Goal: Task Accomplishment & Management: Manage account settings

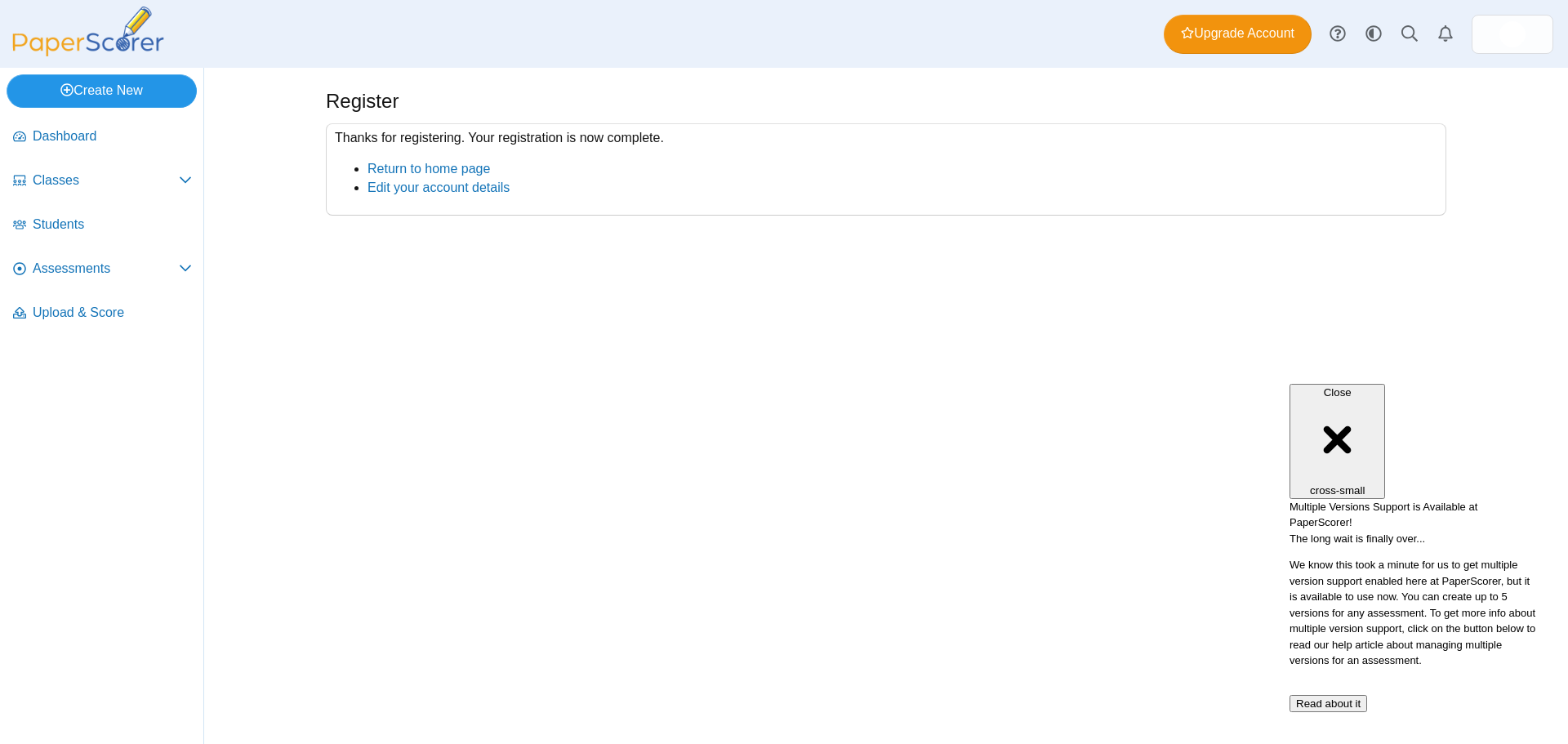
click at [120, 95] on link "Create New" at bounding box center [102, 91] width 190 height 33
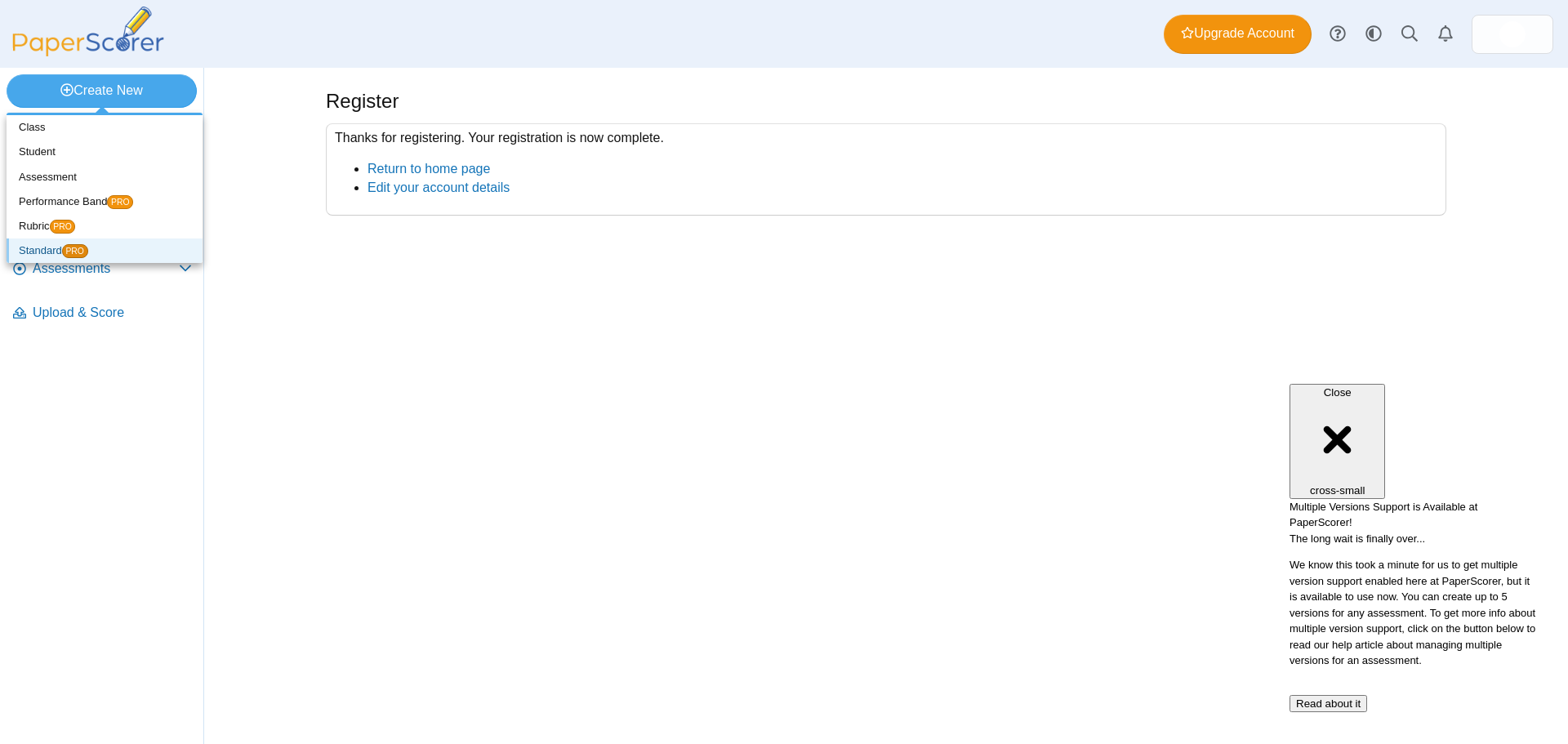
click at [114, 253] on link "Standard PRO" at bounding box center [104, 250] width 196 height 25
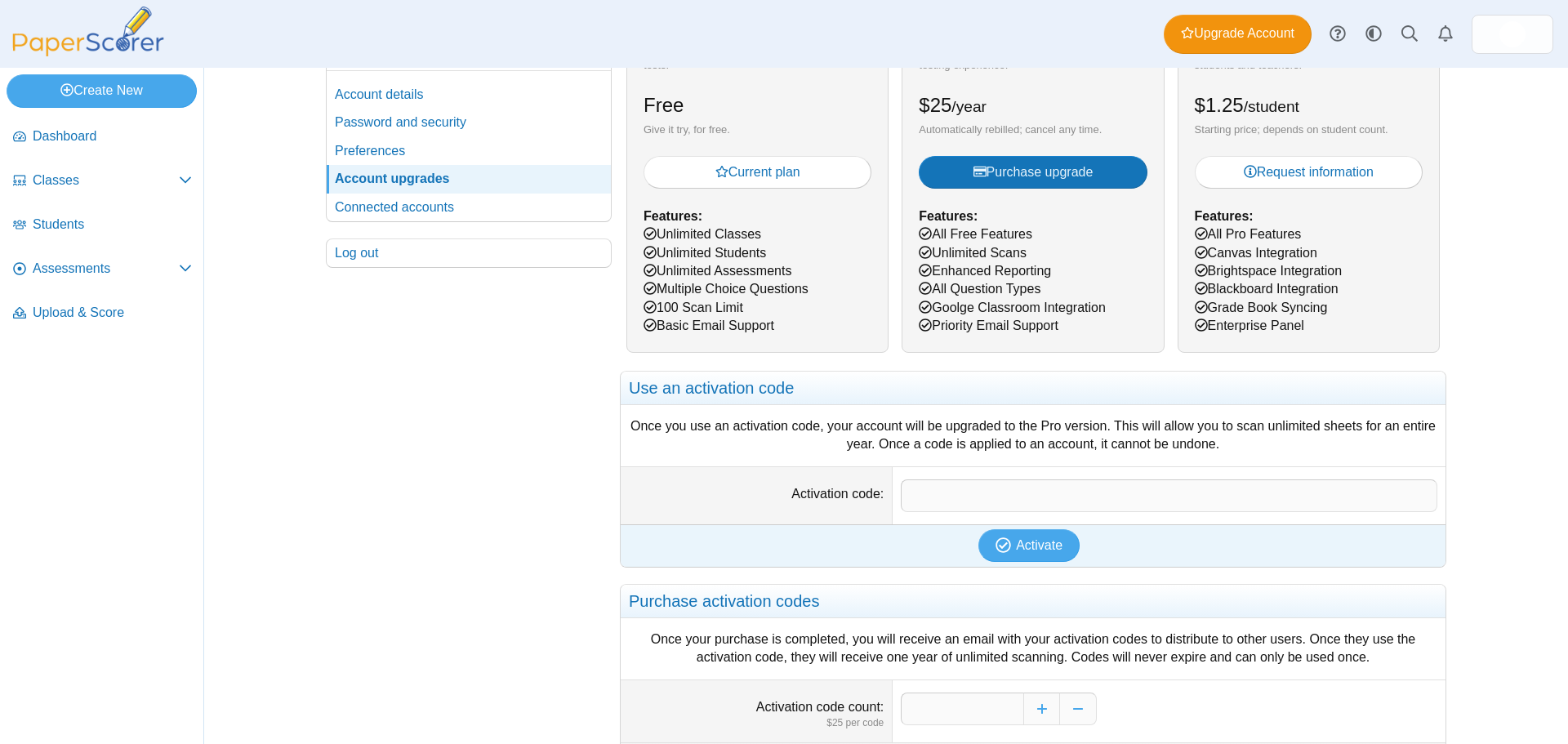
scroll to position [81, 0]
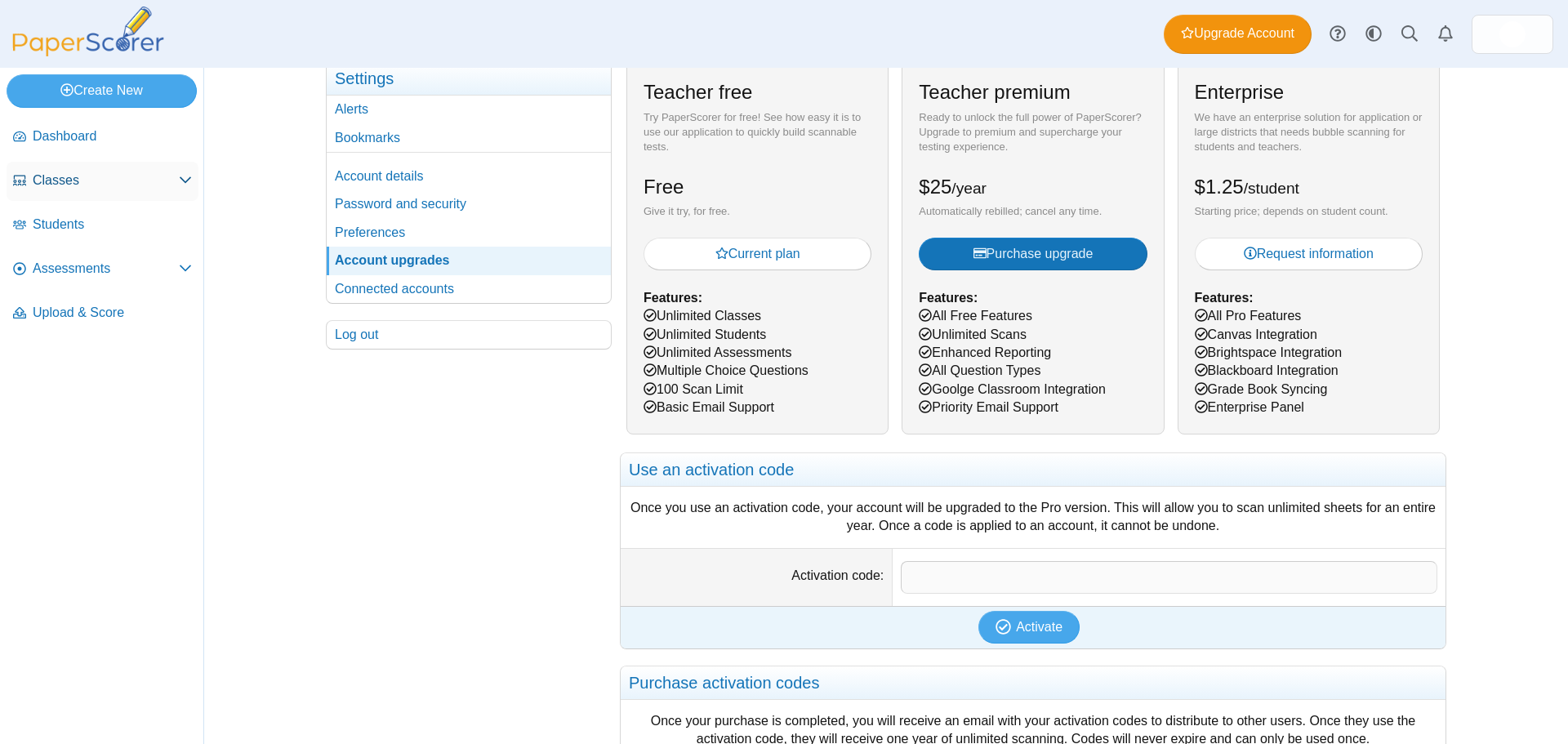
click at [92, 193] on link "Classes" at bounding box center [103, 182] width 192 height 39
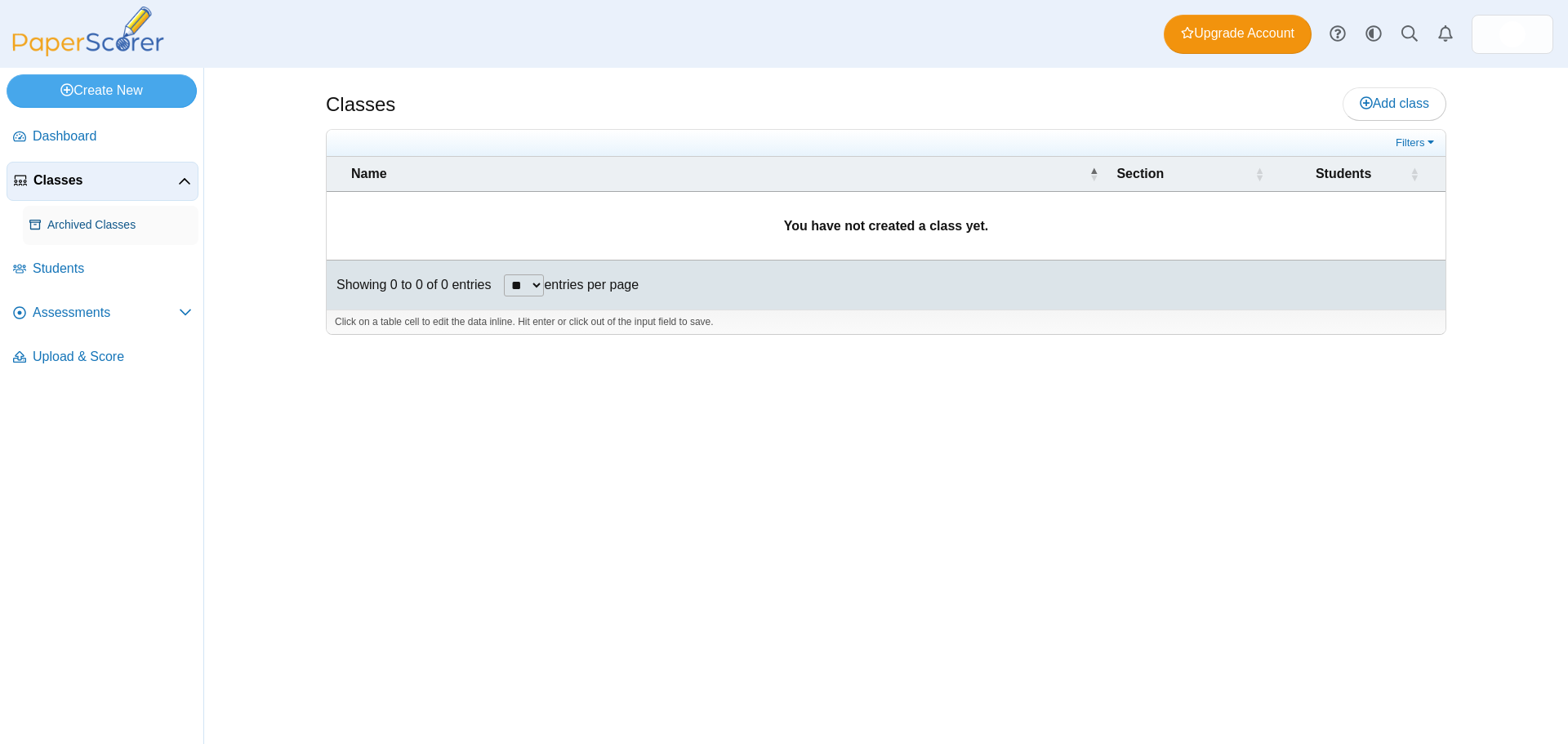
click at [97, 235] on link "Archived Classes" at bounding box center [110, 225] width 176 height 39
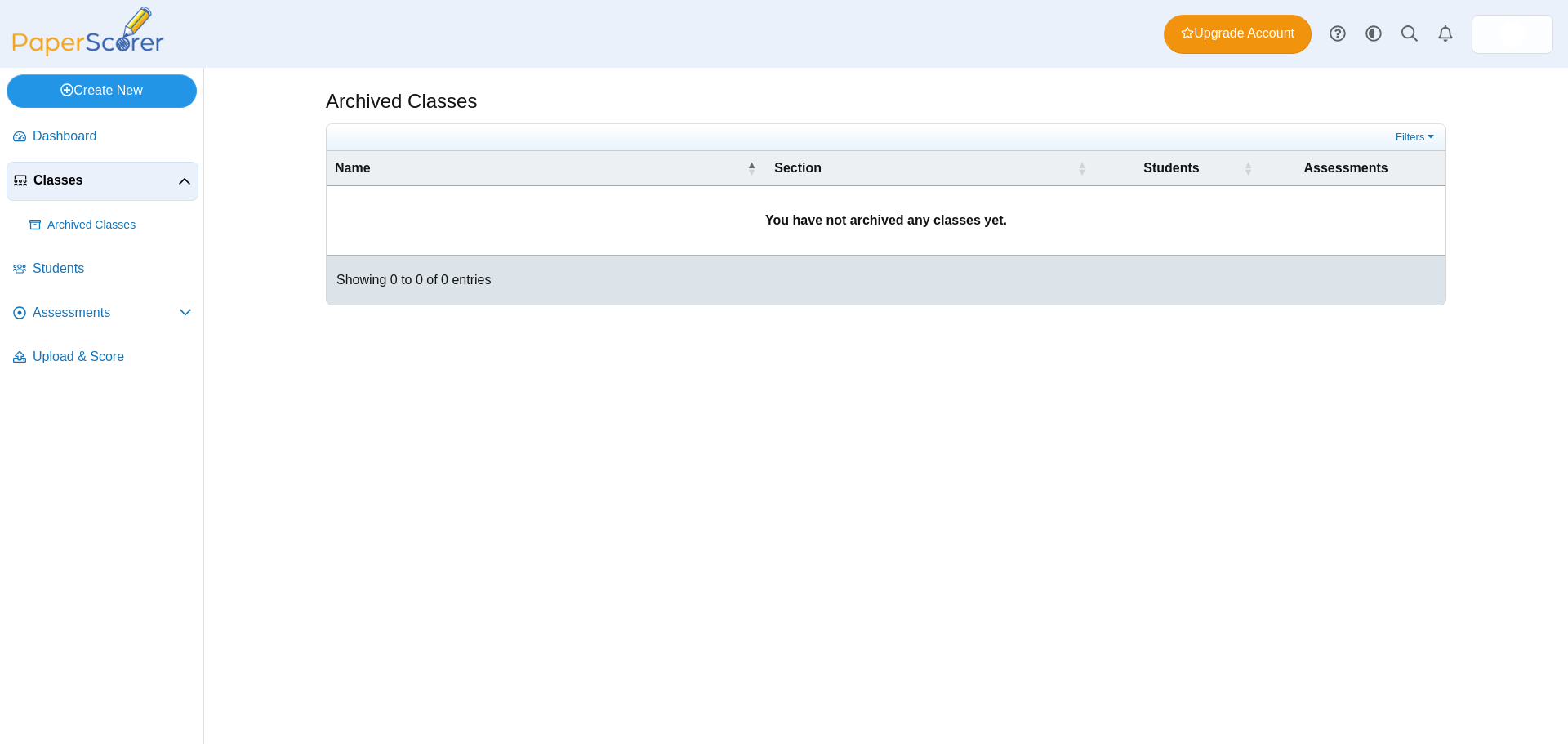
click at [113, 87] on link "Create New" at bounding box center [102, 91] width 190 height 33
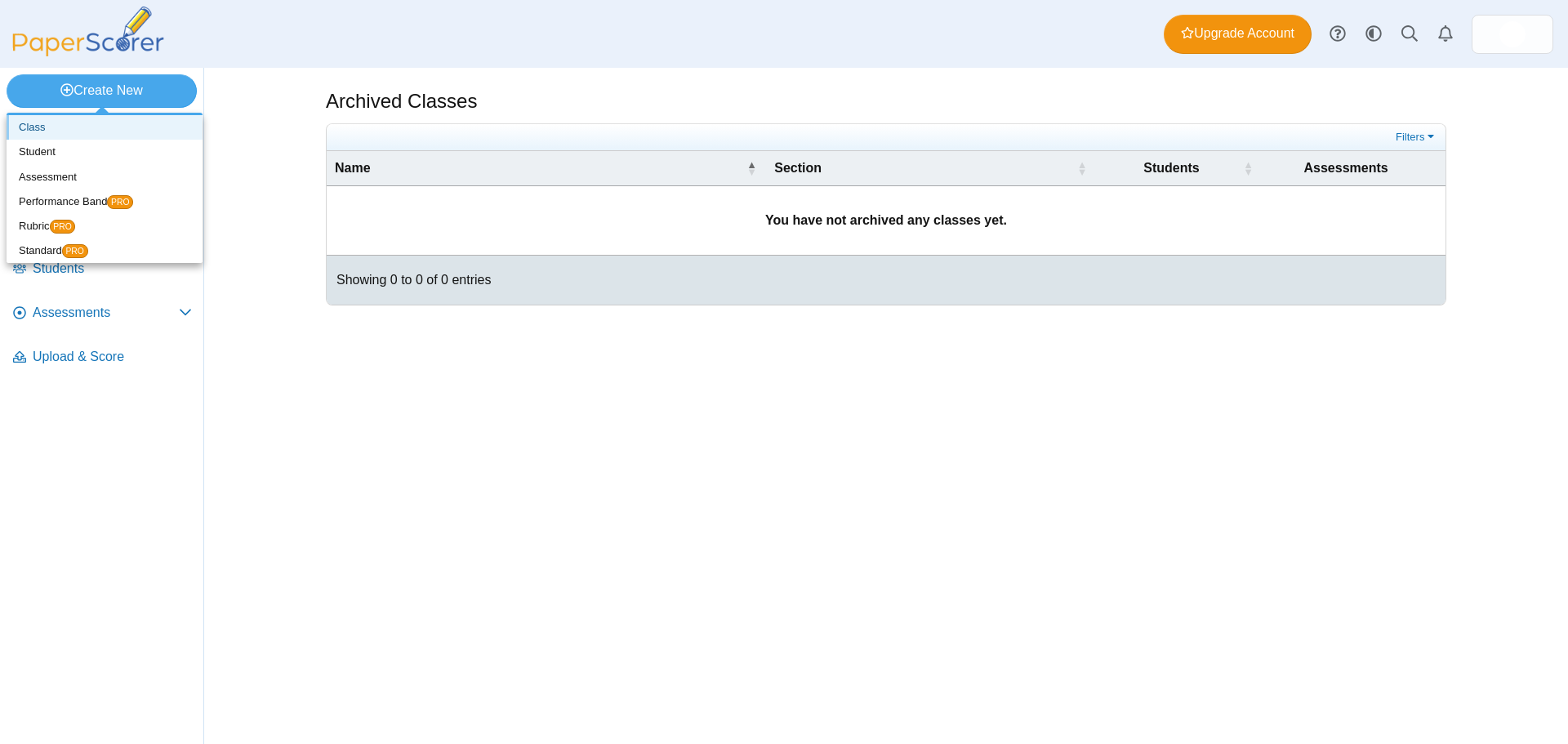
click at [110, 137] on link "Class" at bounding box center [104, 127] width 196 height 25
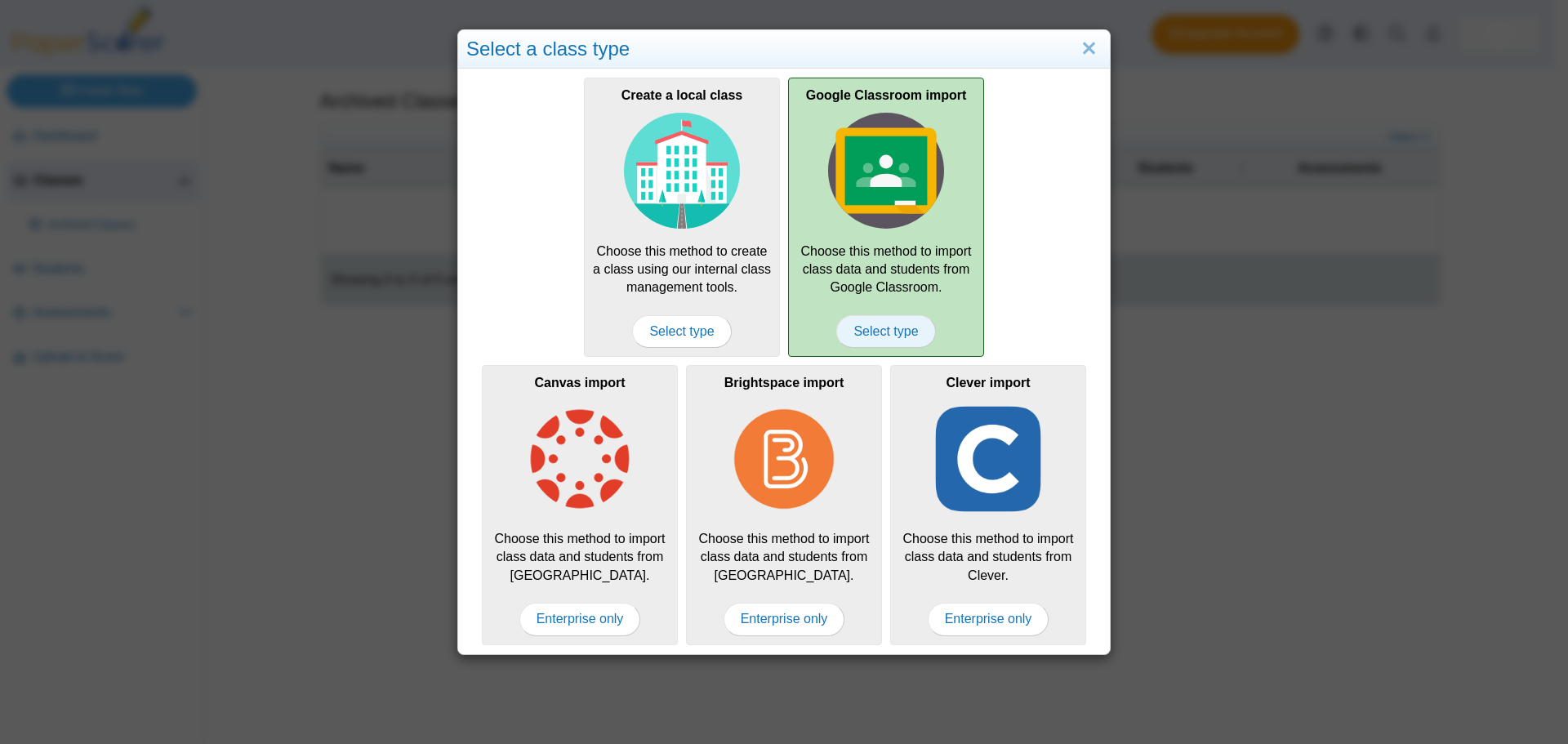
click at [867, 344] on span "Select type" at bounding box center [885, 331] width 98 height 33
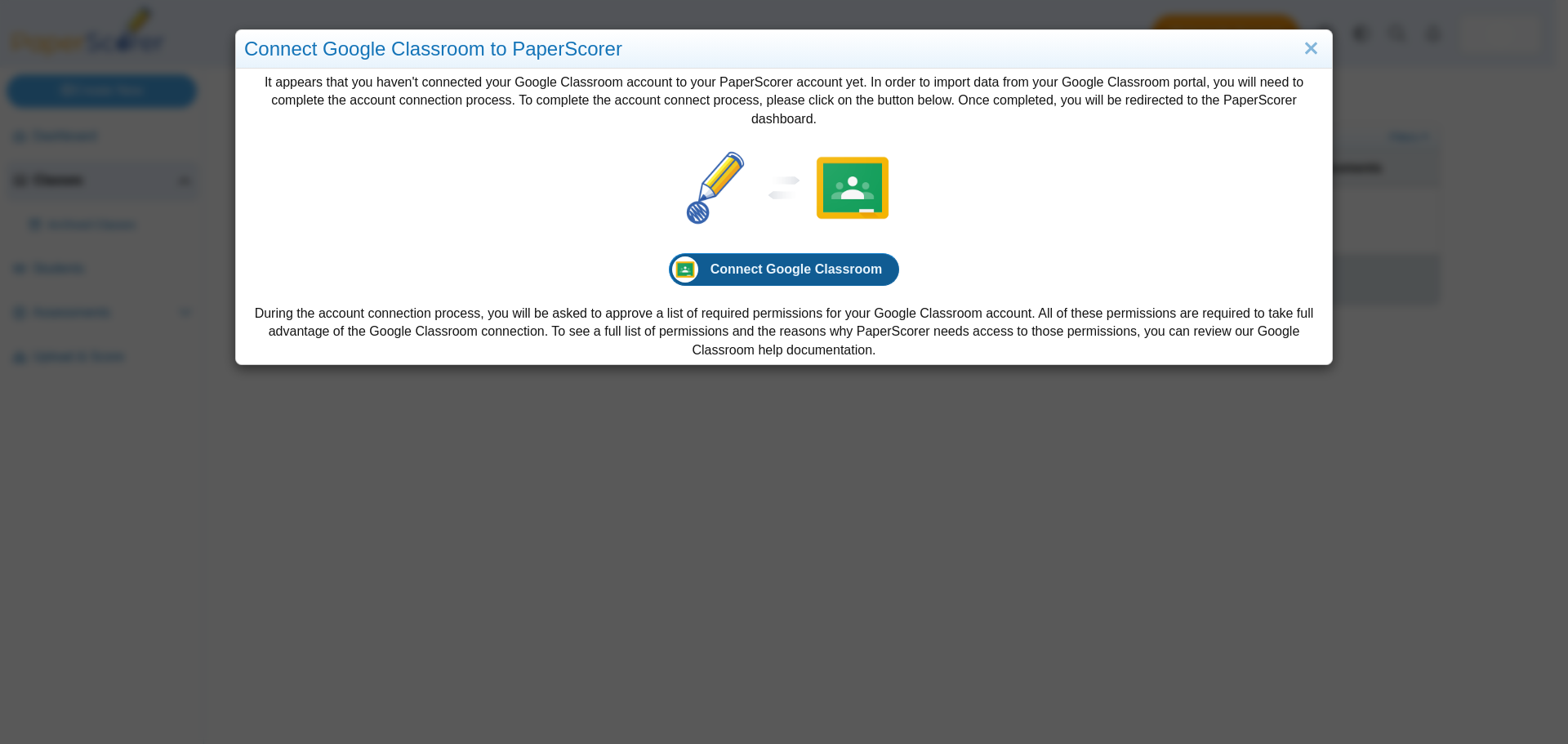
click at [841, 286] on link "Connect Google Classroom" at bounding box center [784, 270] width 231 height 33
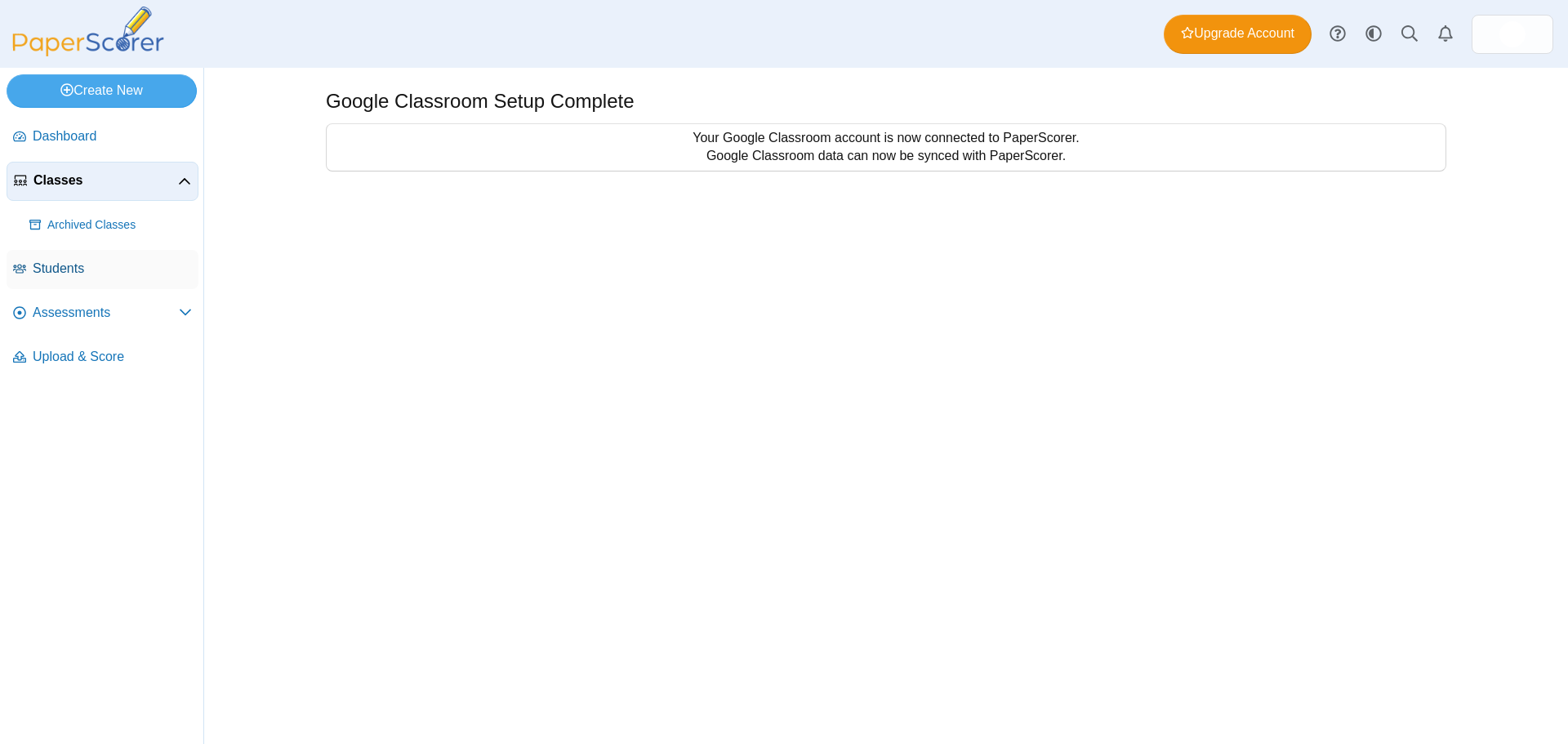
click at [77, 273] on span "Students" at bounding box center [112, 268] width 159 height 18
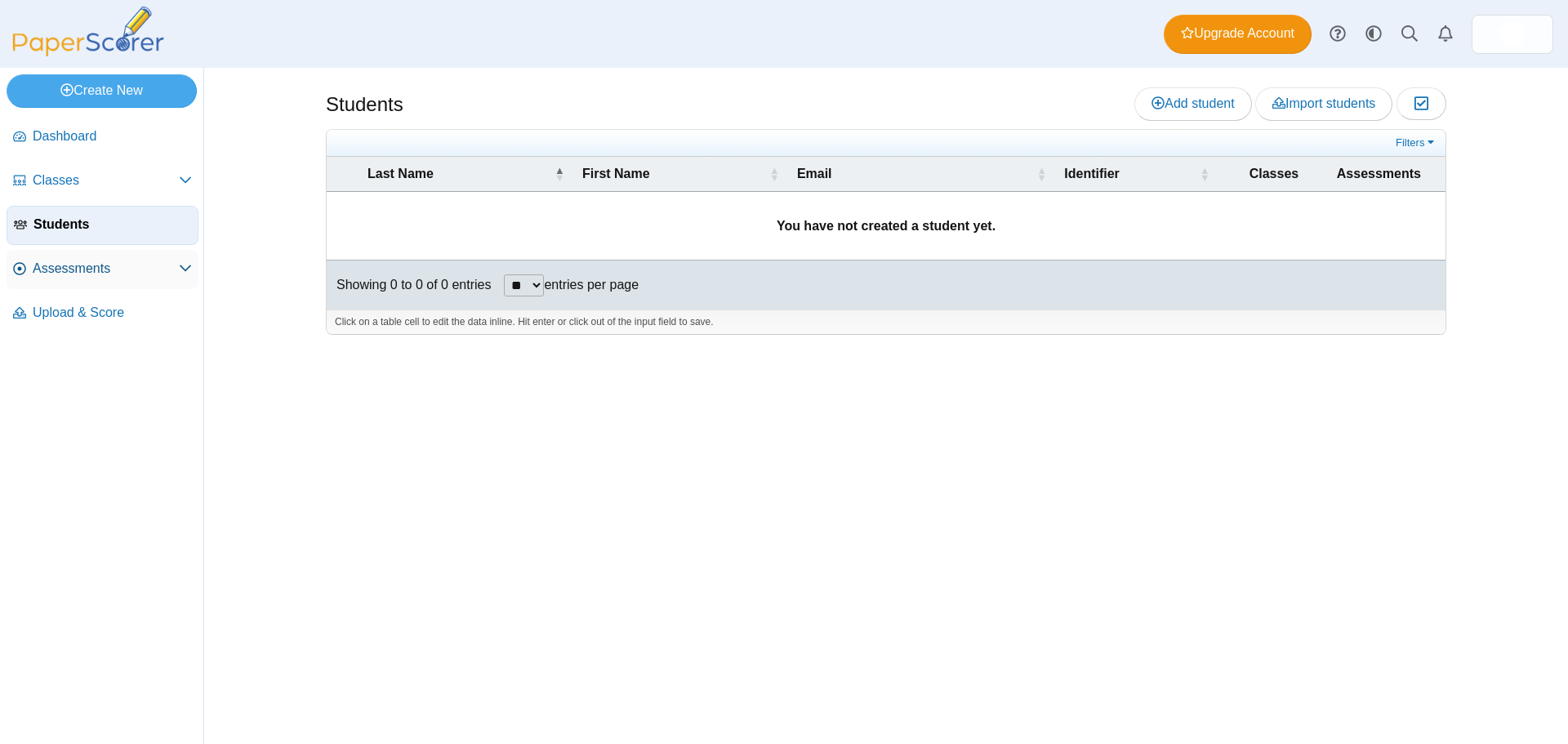
click at [75, 268] on span "Assessments" at bounding box center [105, 268] width 146 height 18
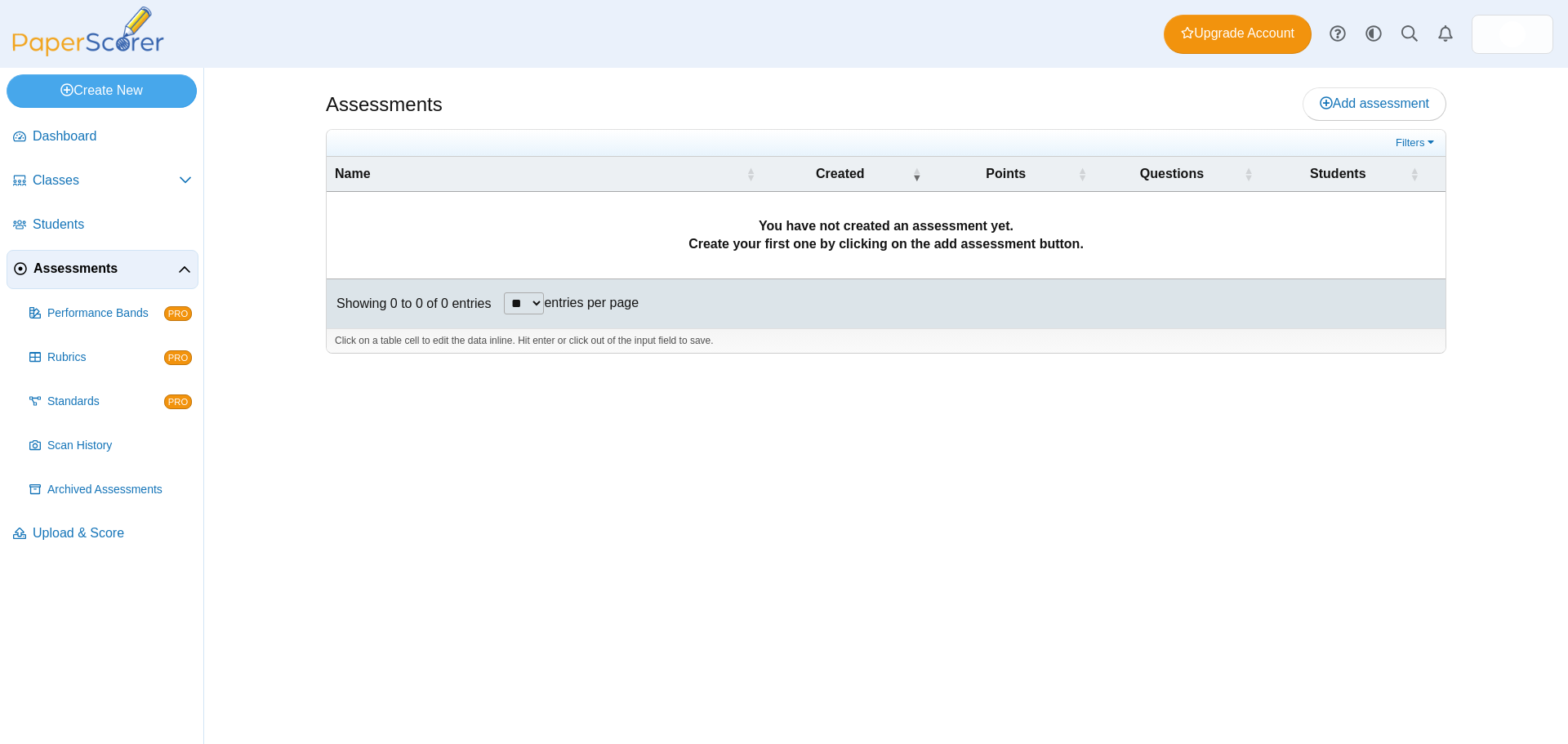
click at [51, 159] on li "Dashboard" at bounding box center [103, 139] width 192 height 44
click at [55, 140] on span "Dashboard" at bounding box center [112, 136] width 159 height 18
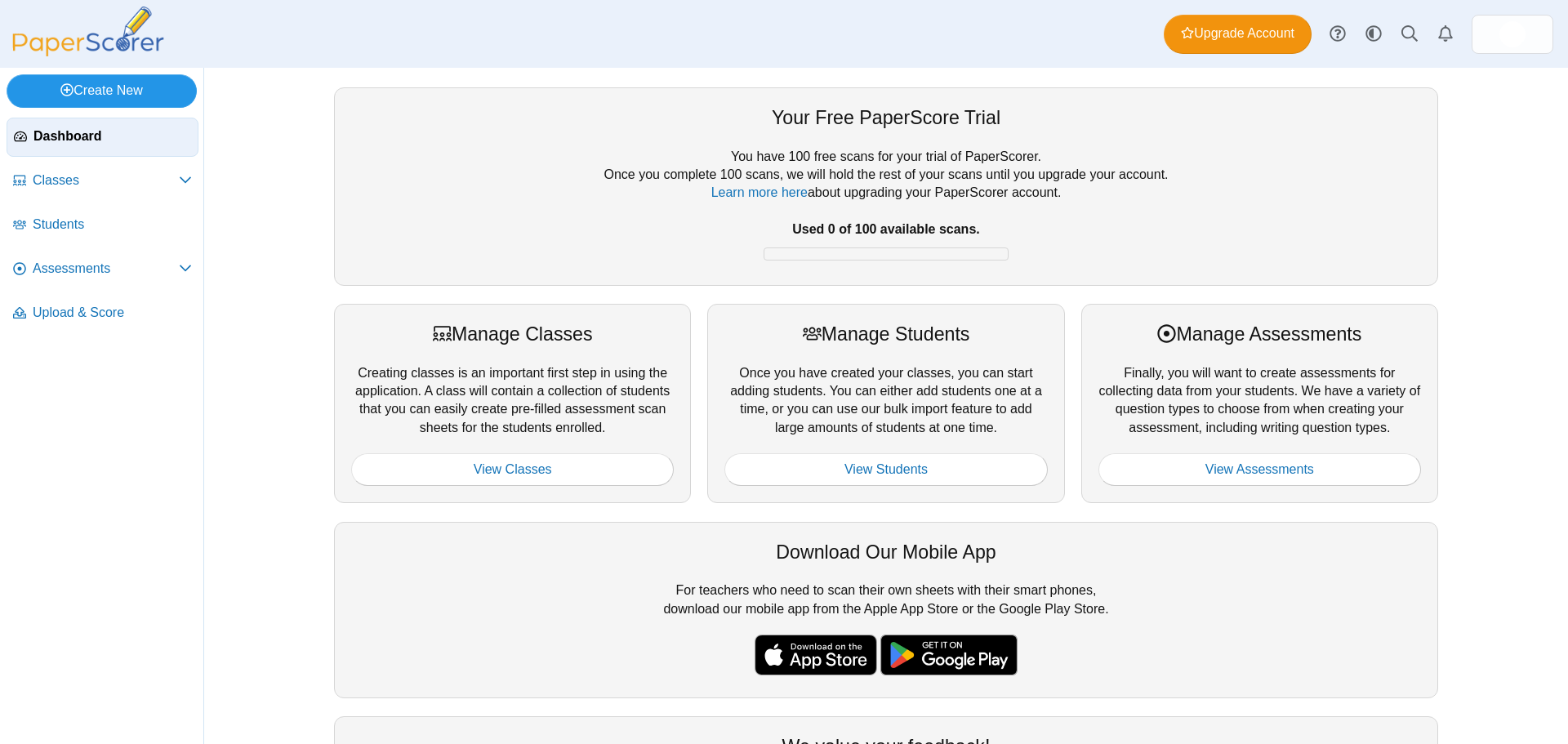
click at [73, 98] on link "Create New" at bounding box center [102, 91] width 190 height 33
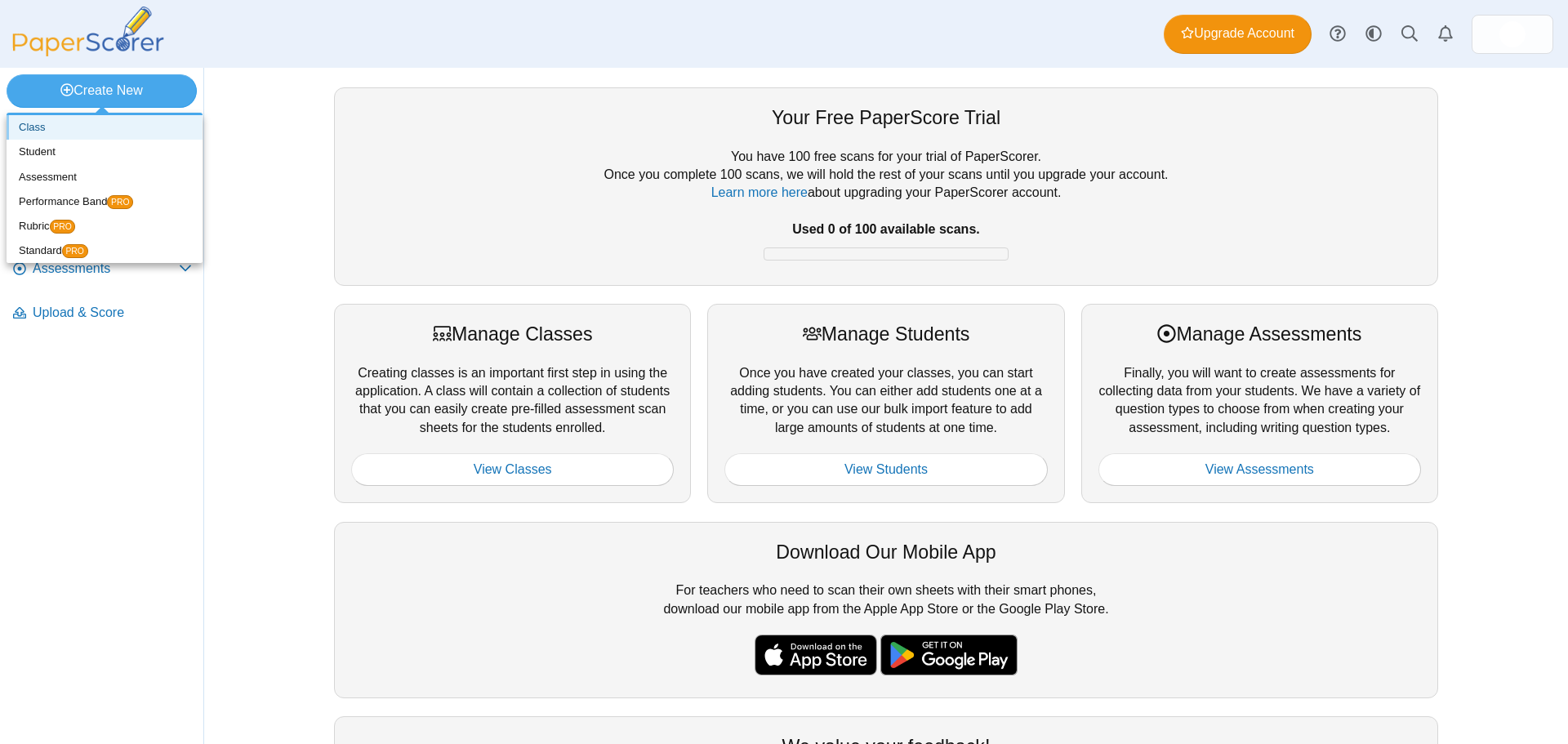
click at [53, 134] on link "Class" at bounding box center [104, 127] width 196 height 25
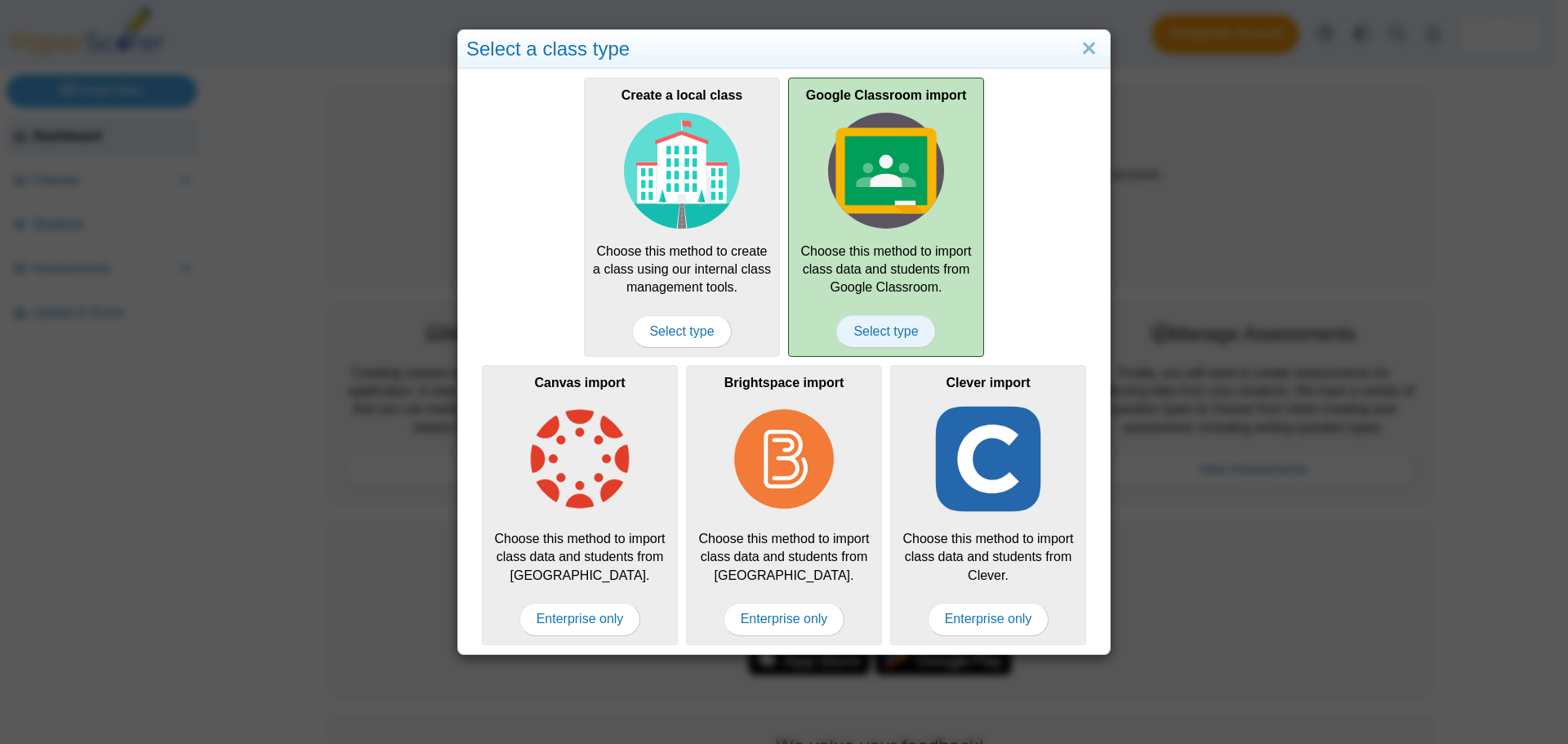
click at [853, 338] on span "Select type" at bounding box center [885, 331] width 98 height 33
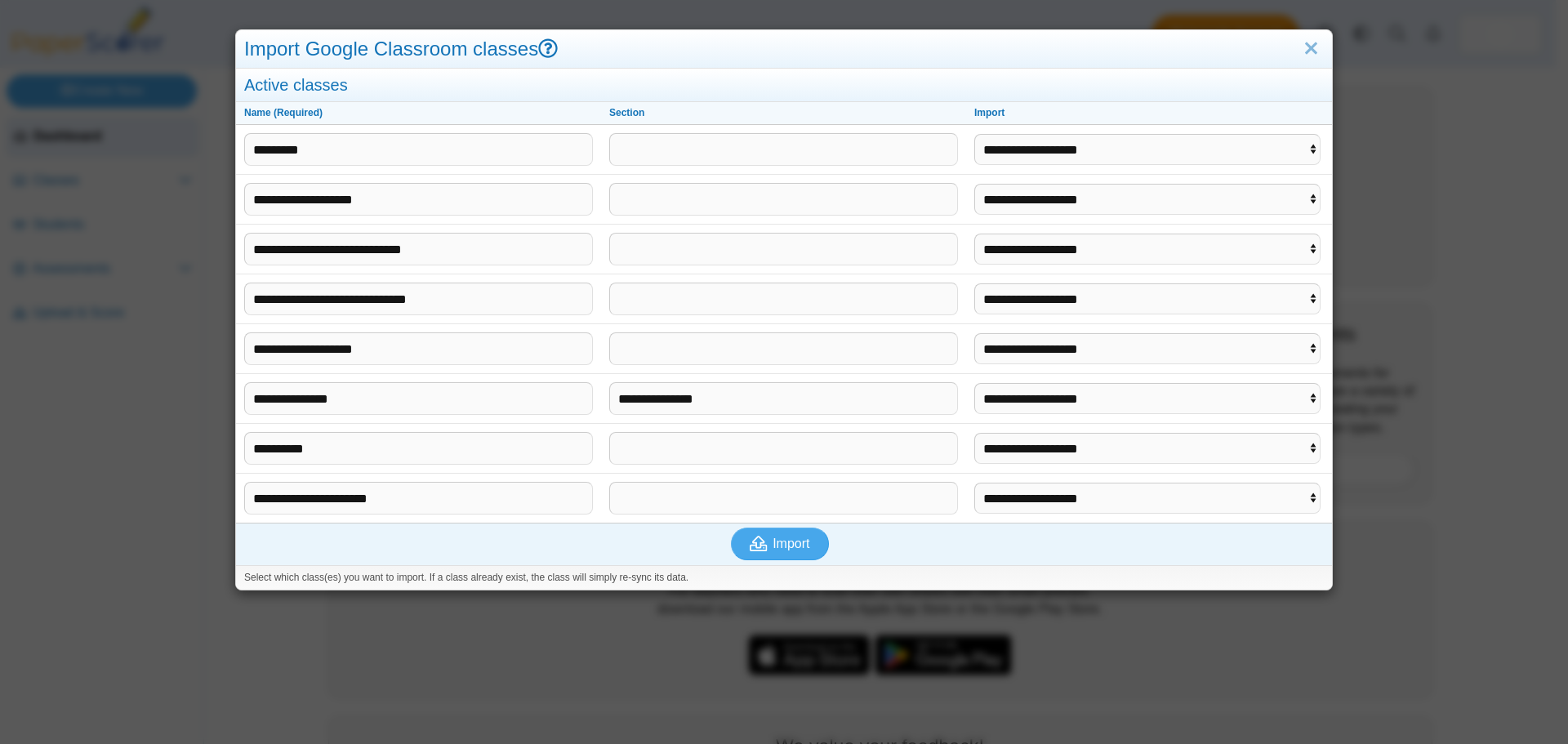
click at [152, 434] on div "**********" at bounding box center [784, 372] width 1568 height 744
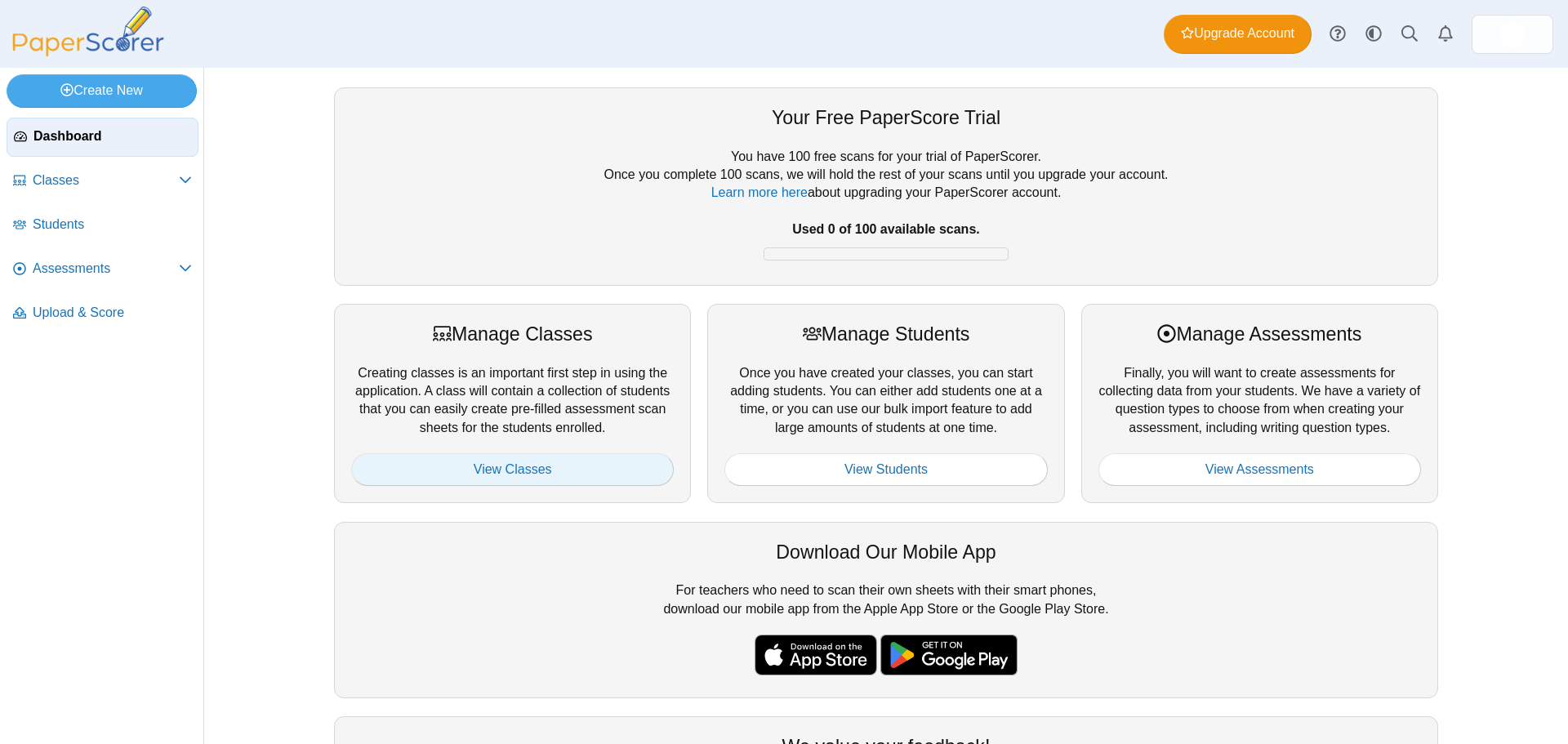
click at [539, 475] on link "View Classes" at bounding box center [512, 469] width 323 height 33
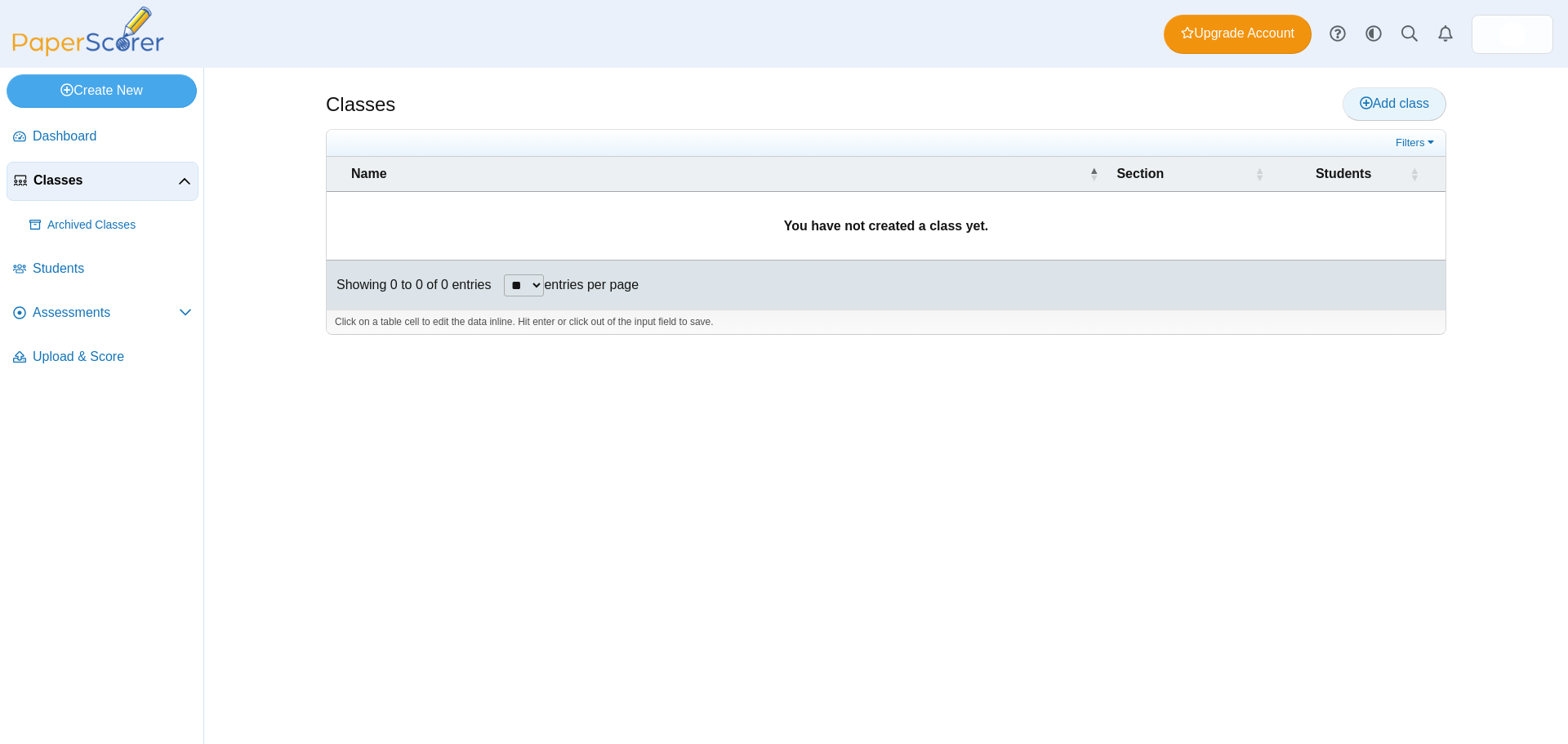
click at [1389, 93] on link "Add class" at bounding box center [1394, 104] width 104 height 33
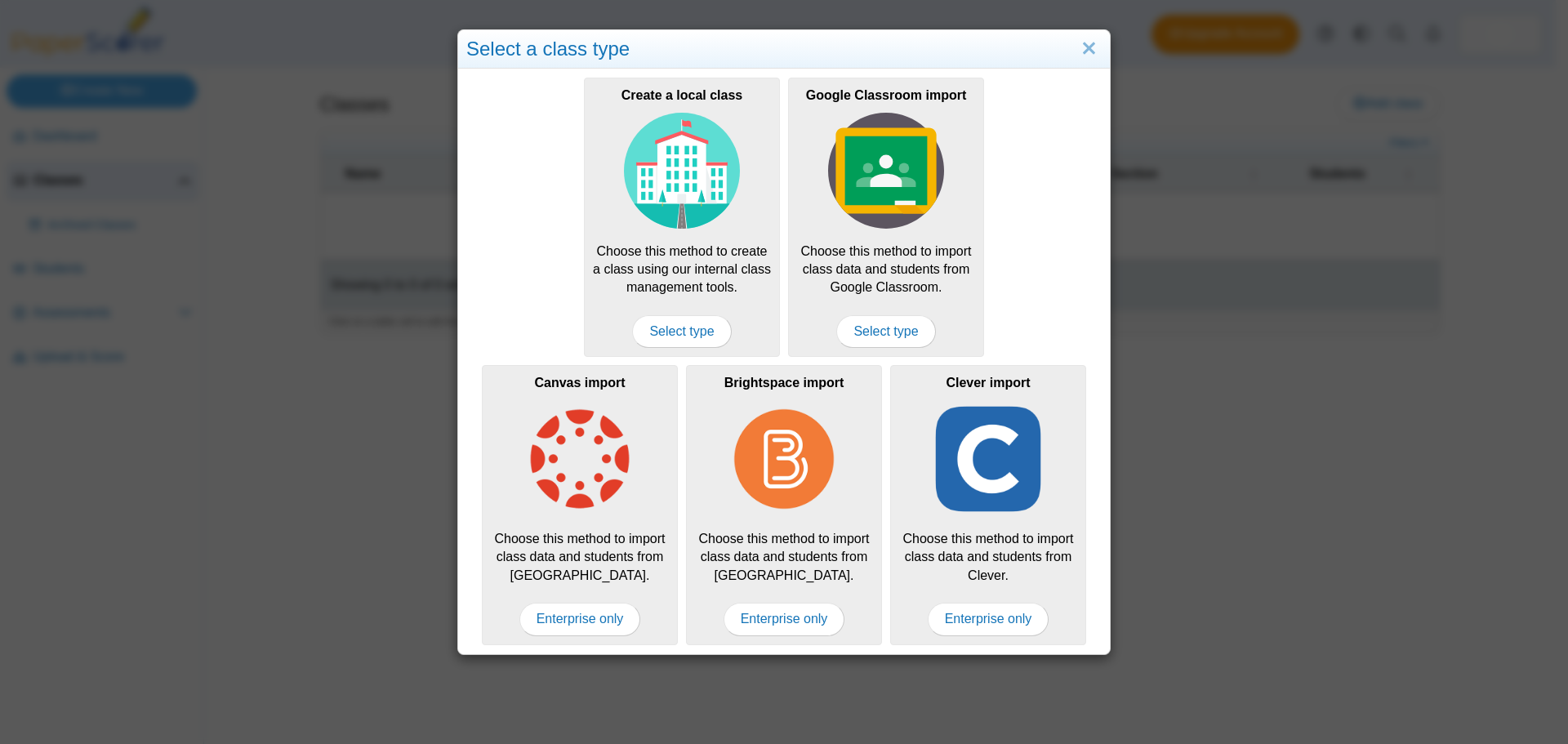
click at [1280, 151] on div "Select a class type Create a local class Choose this method to create a class u…" at bounding box center [784, 372] width 1568 height 744
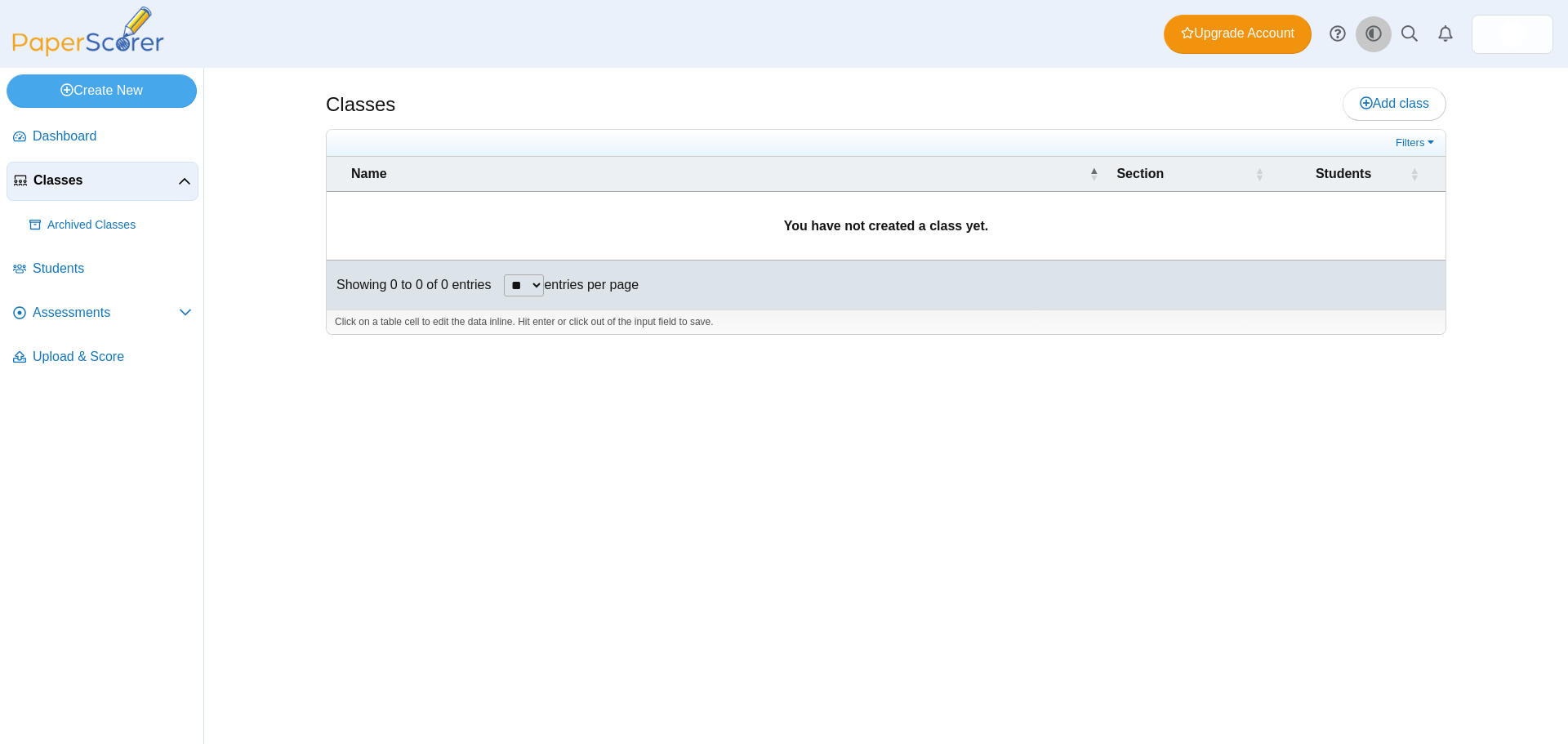
click at [1369, 31] on icon "Style variation" at bounding box center [1373, 33] width 16 height 16
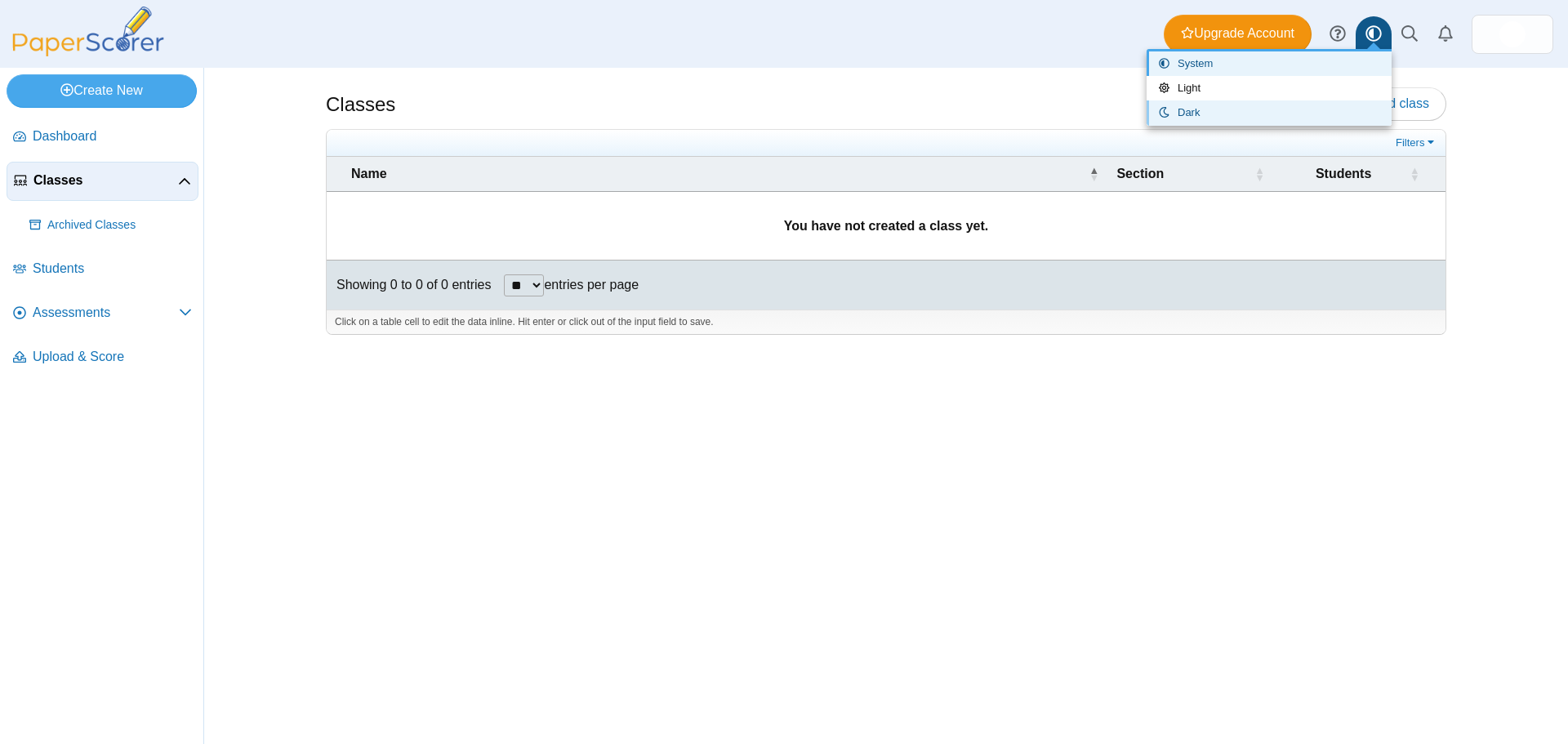
click at [1238, 107] on link "Dark" at bounding box center [1269, 112] width 245 height 25
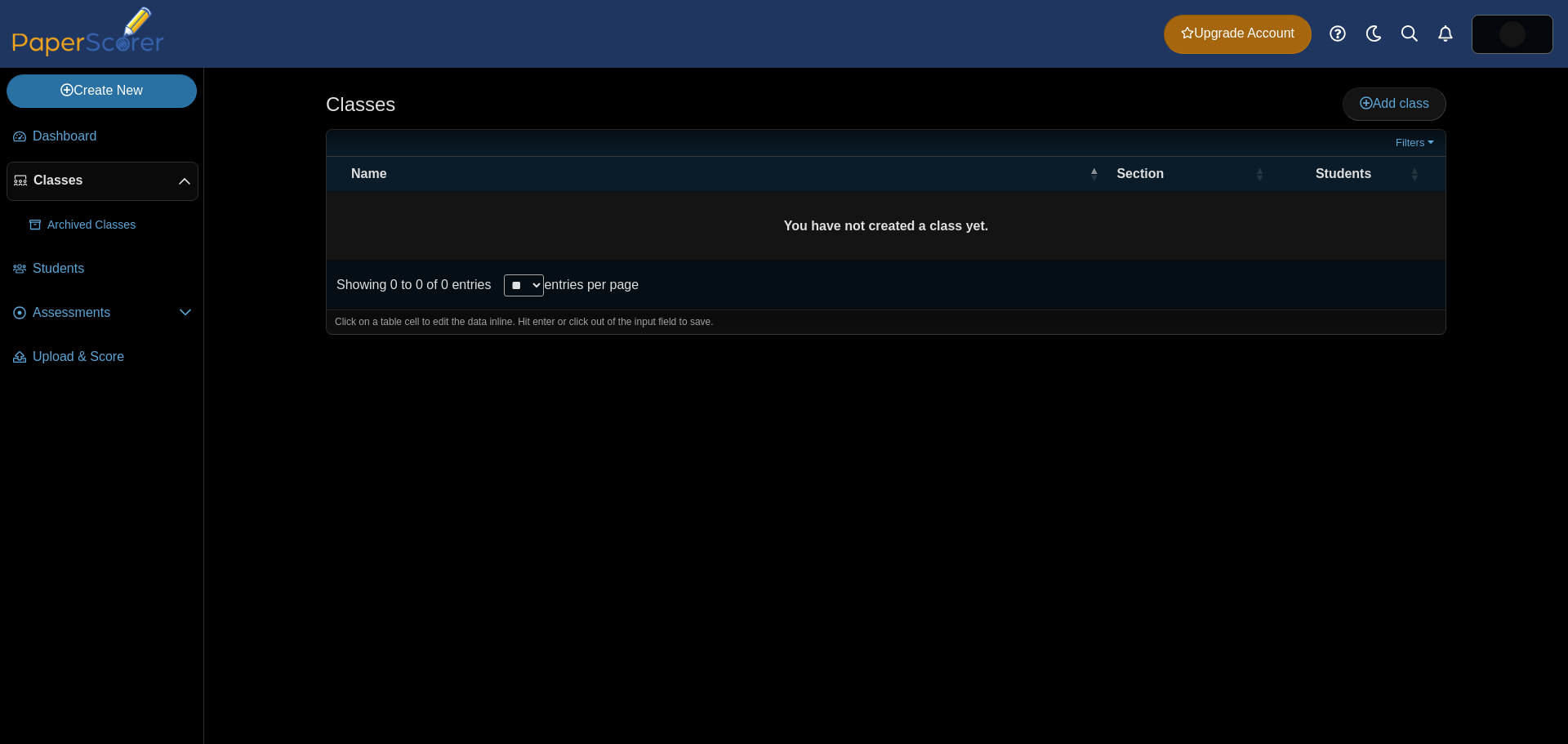
click at [411, 475] on div "Classes Add class Filters ** **" at bounding box center [885, 406] width 1225 height 676
click at [127, 27] on img at bounding box center [88, 32] width 164 height 50
